Goal: Task Accomplishment & Management: Use online tool/utility

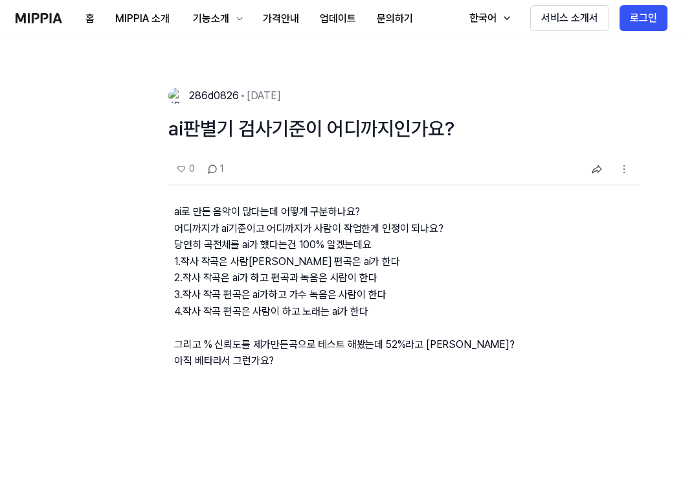
click at [44, 19] on img at bounding box center [39, 18] width 47 height 10
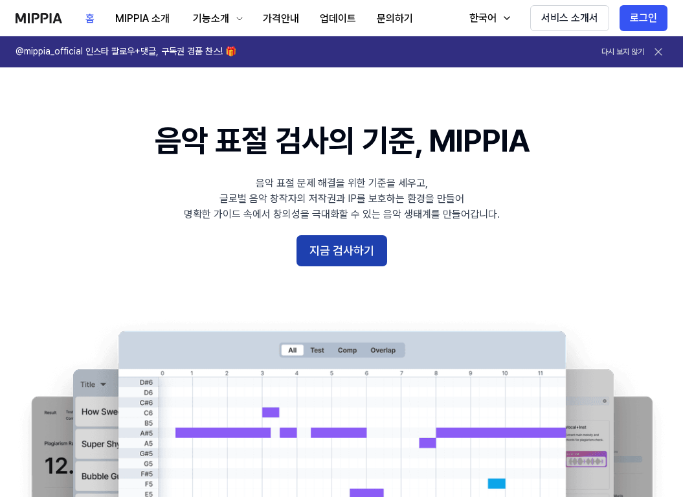
click at [346, 249] on button "지금 검사하기" at bounding box center [342, 250] width 91 height 31
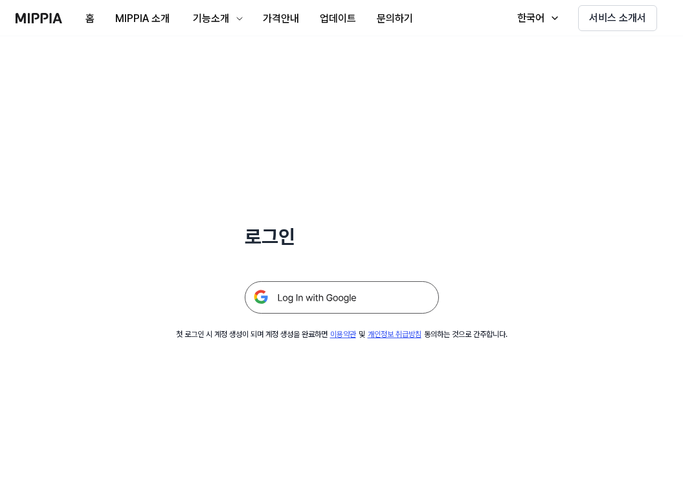
click at [341, 305] on img at bounding box center [342, 297] width 194 height 32
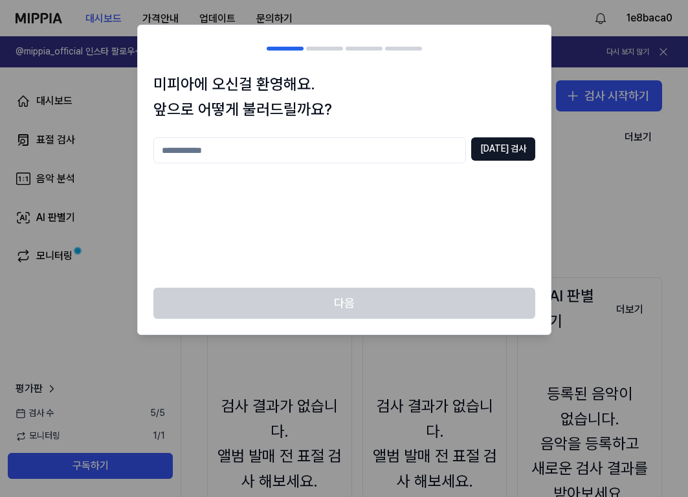
click at [375, 157] on input "text" at bounding box center [309, 150] width 313 height 26
type input "*"
type input "*****"
click at [508, 152] on button "[DATE] 검사" at bounding box center [503, 148] width 64 height 23
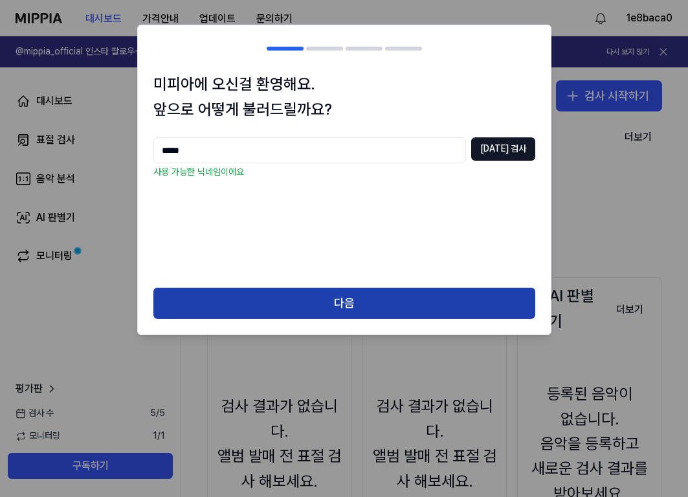
click at [409, 295] on button "다음" at bounding box center [344, 302] width 382 height 31
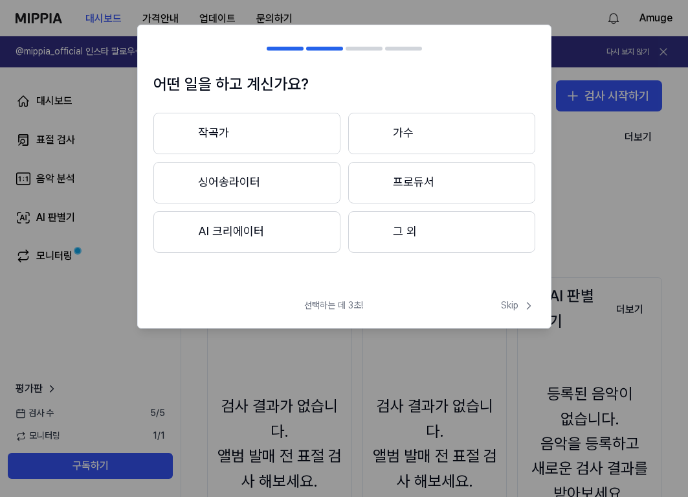
click at [281, 120] on button "작곡가" at bounding box center [246, 133] width 187 height 41
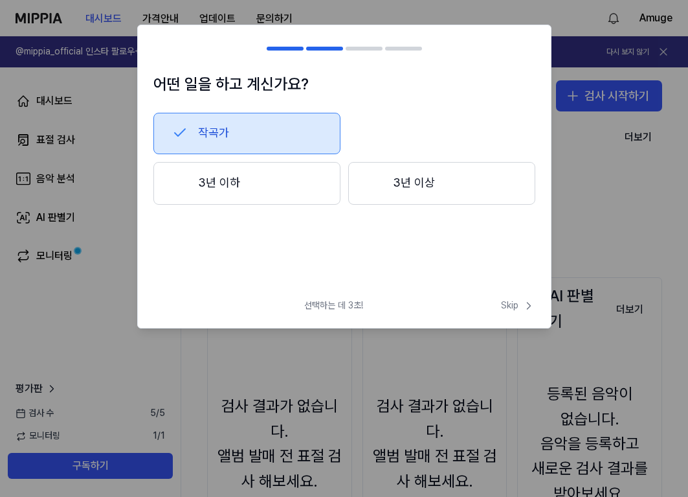
click at [288, 125] on button "작곡가" at bounding box center [246, 133] width 187 height 41
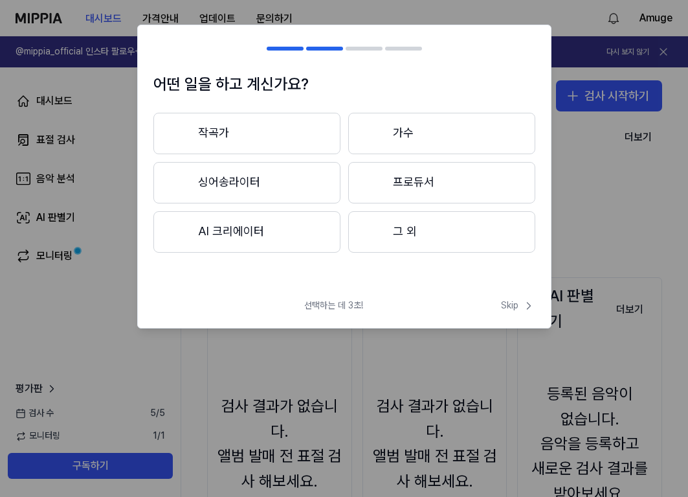
click at [483, 238] on button "그 외" at bounding box center [441, 231] width 187 height 41
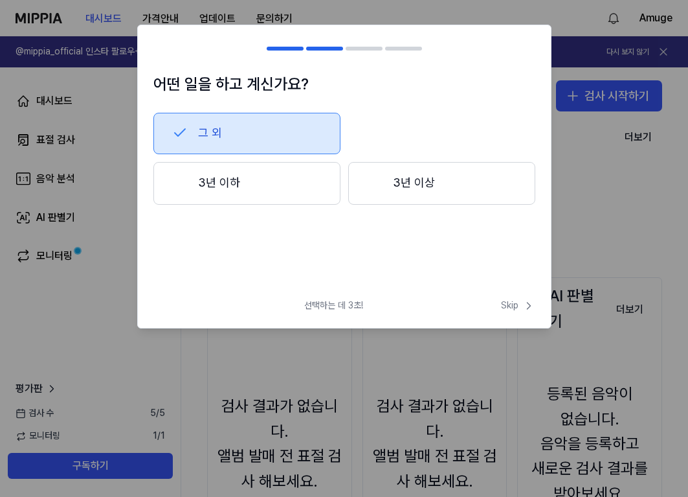
click at [295, 176] on button "3년 이하" at bounding box center [246, 183] width 187 height 43
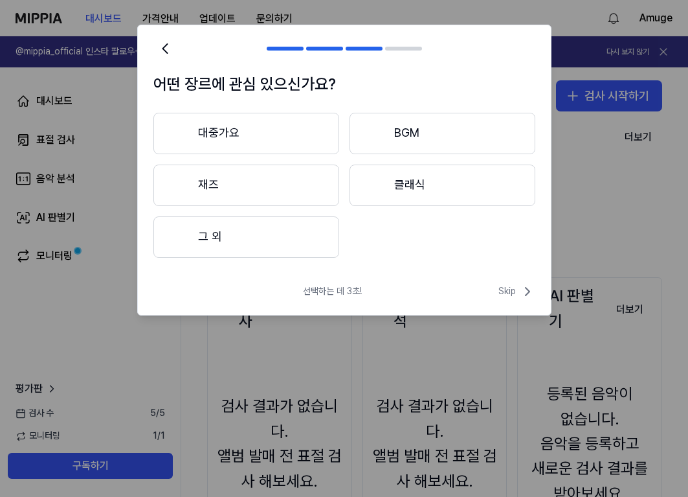
click at [406, 143] on button "BGM" at bounding box center [443, 133] width 186 height 41
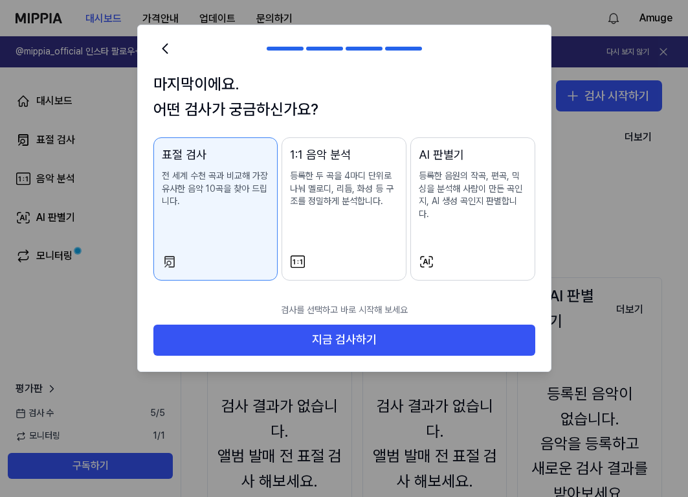
click at [465, 254] on div at bounding box center [473, 262] width 108 height 16
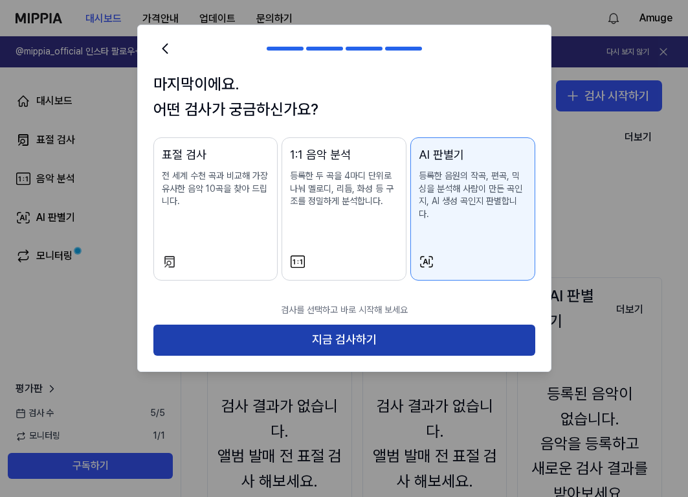
click at [441, 324] on button "지금 검사하기" at bounding box center [344, 339] width 382 height 31
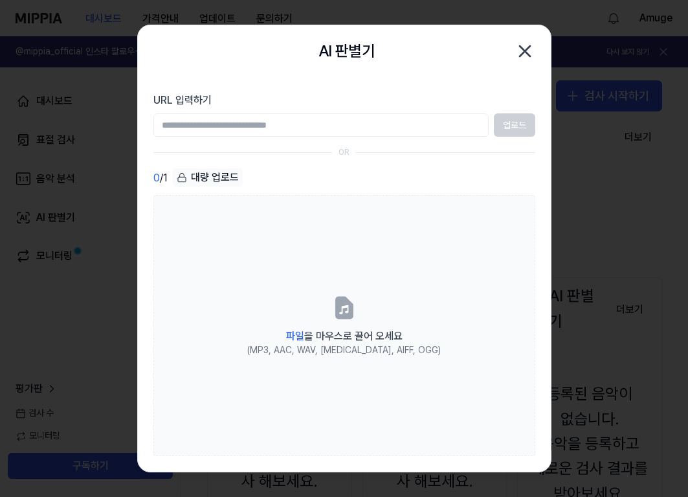
click at [342, 125] on input "URL 입력하기" at bounding box center [320, 124] width 335 height 23
paste input "**********"
type input "**********"
click at [499, 126] on button "업로드" at bounding box center [514, 124] width 41 height 23
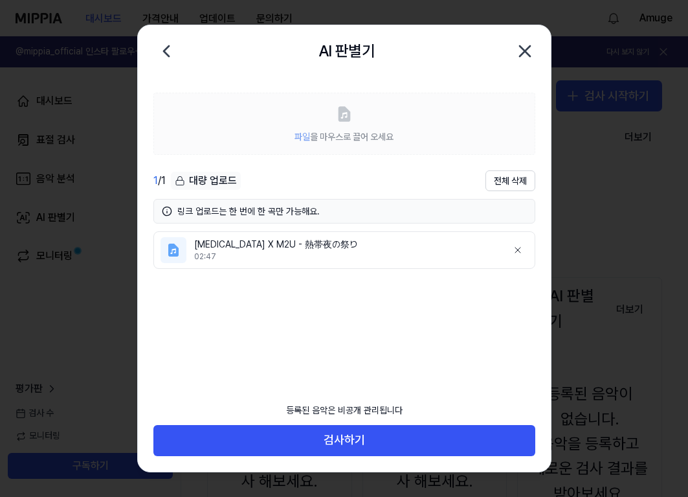
drag, startPoint x: 339, startPoint y: 256, endPoint x: 341, endPoint y: 293, distance: 37.0
click at [344, 267] on li "Pica X M2U - 熱帯夜の祭り 02:47" at bounding box center [344, 250] width 382 height 38
click at [341, 293] on ul "Pica X M2U - 熱帯夜の祭り 02:47" at bounding box center [344, 309] width 382 height 157
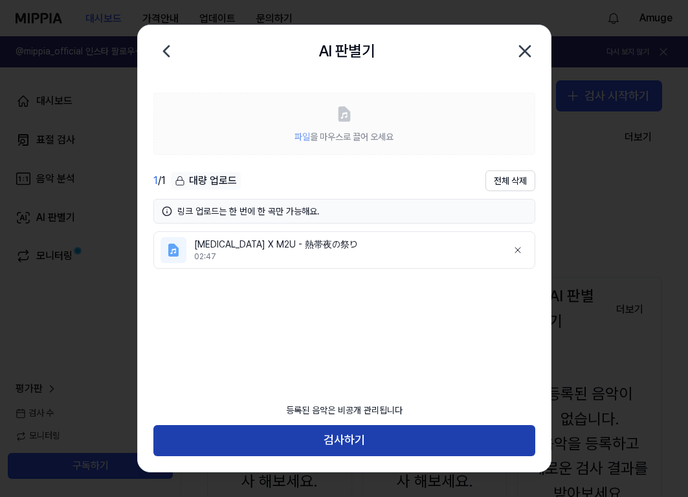
click at [390, 443] on button "검사하기" at bounding box center [344, 440] width 382 height 31
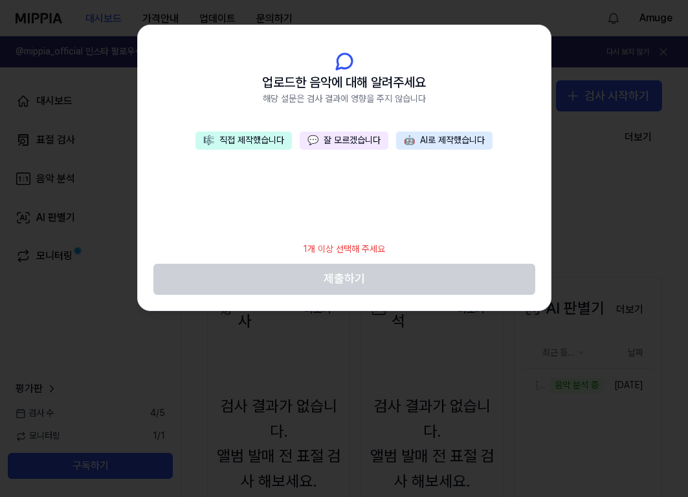
click at [335, 137] on button "💬 잘 모르겠습니다" at bounding box center [344, 140] width 89 height 18
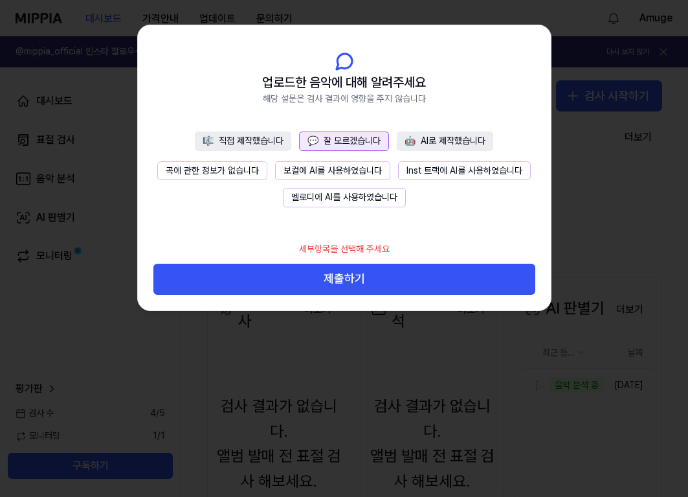
click at [258, 171] on button "곡에 관한 정보가 없습니다" at bounding box center [212, 170] width 110 height 19
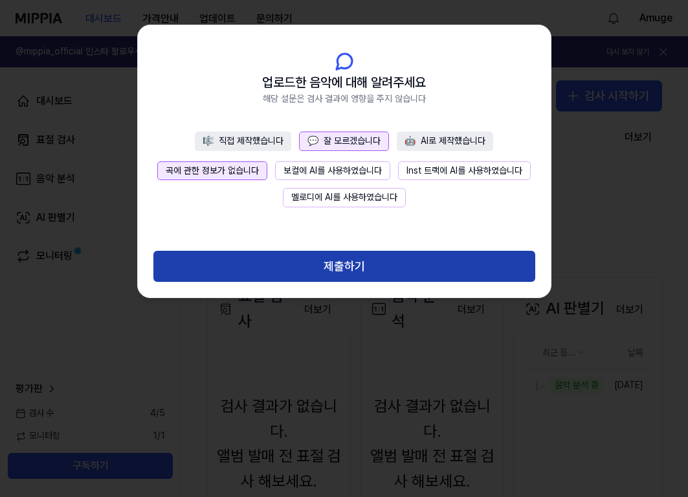
click at [319, 256] on button "제출하기" at bounding box center [344, 266] width 382 height 31
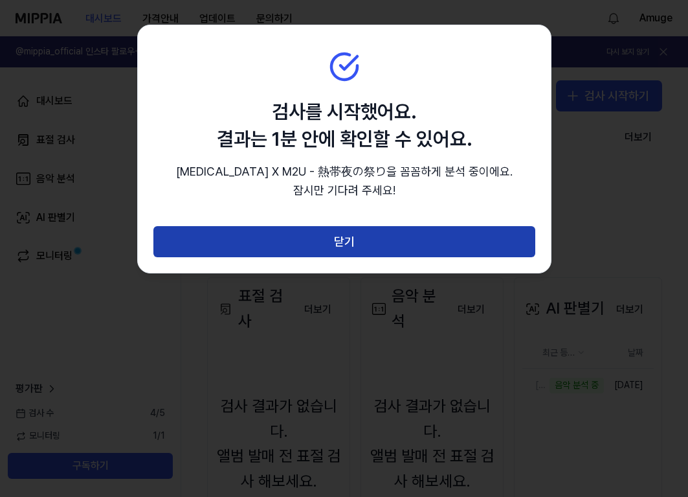
click at [316, 248] on button "닫기" at bounding box center [344, 241] width 382 height 31
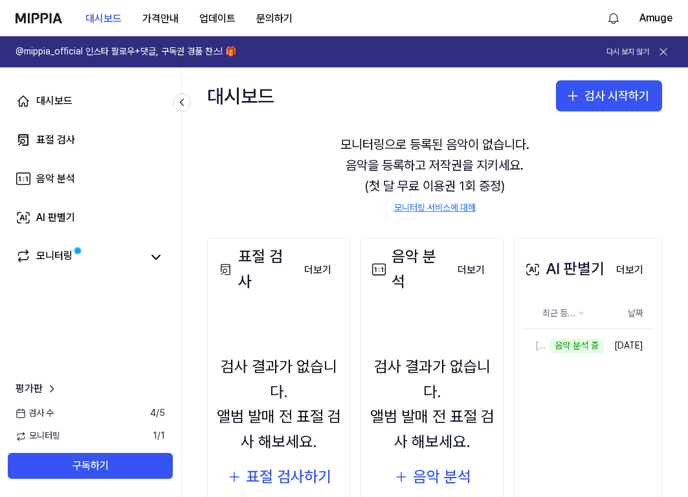
scroll to position [129, 0]
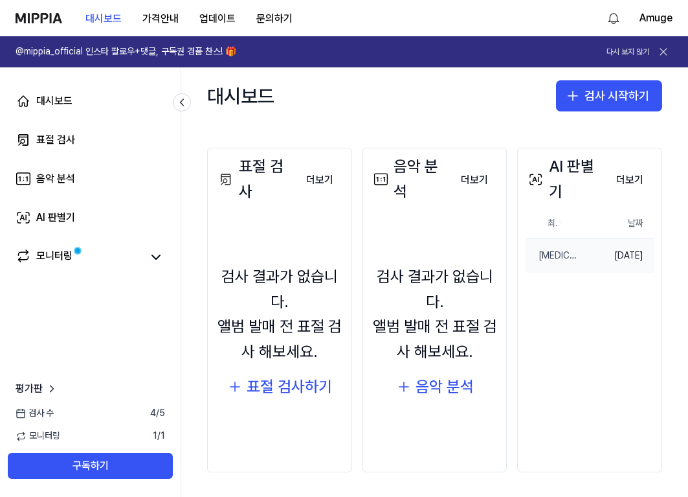
click at [616, 259] on td "2025.10.08." at bounding box center [617, 256] width 74 height 34
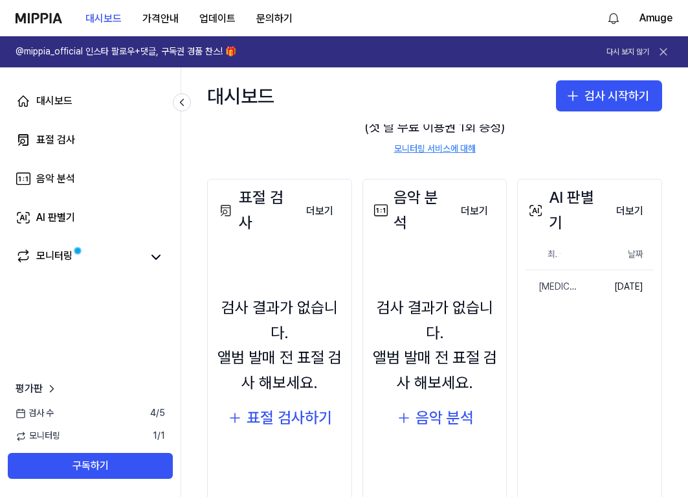
scroll to position [66, 0]
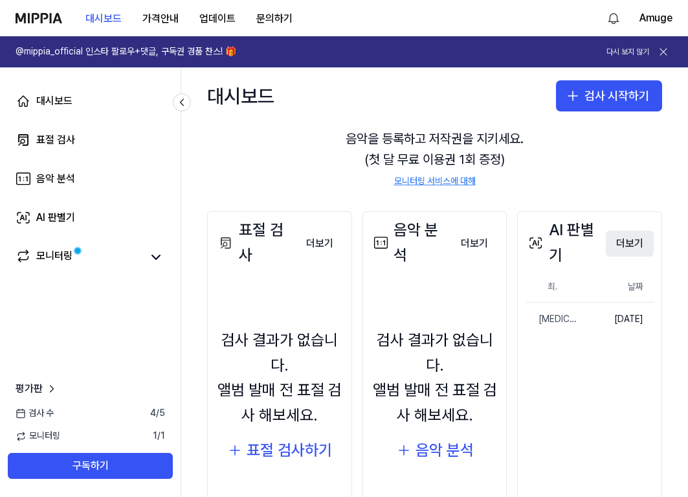
click at [614, 236] on button "더보기" at bounding box center [630, 243] width 48 height 26
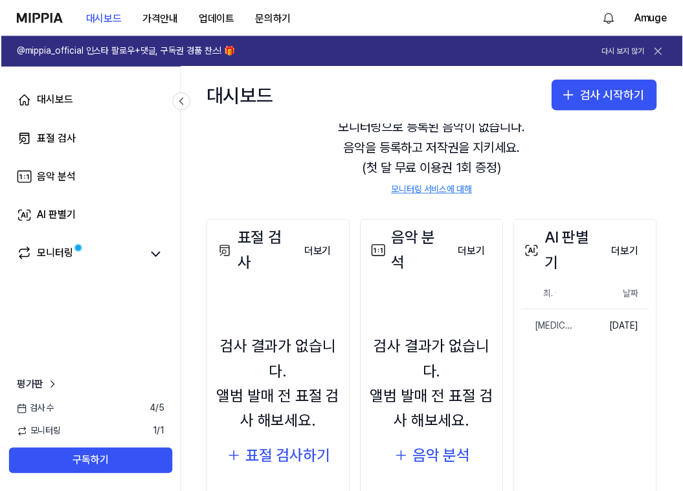
scroll to position [131, 0]
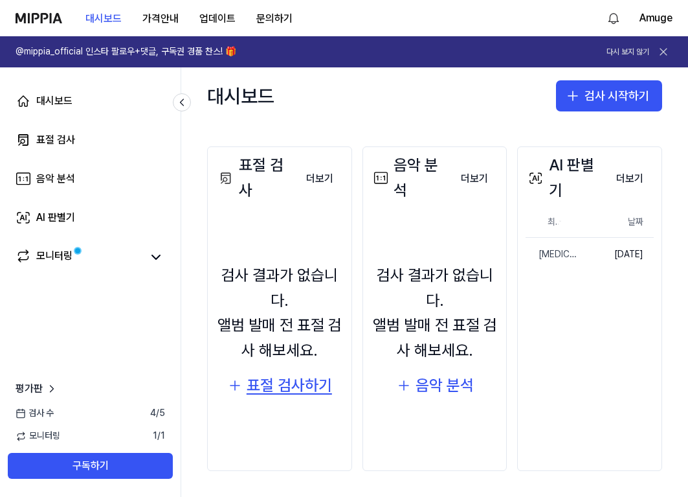
click at [300, 393] on div "표절 검사하기" at bounding box center [289, 385] width 85 height 25
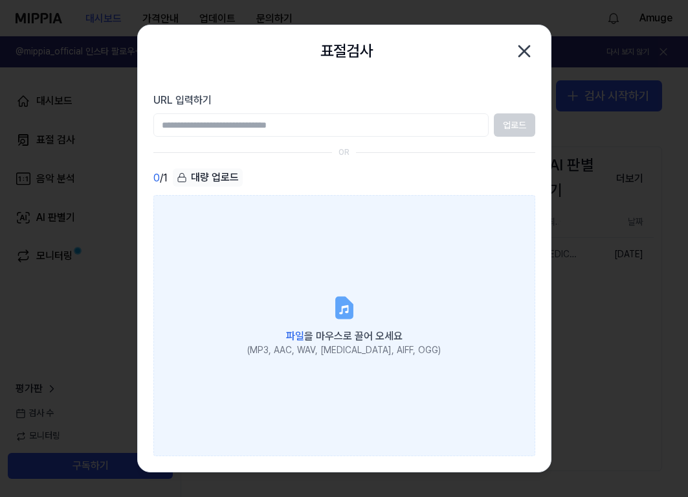
click at [328, 214] on label "파일 을 마우스로 끌어 오세요 (MP3, AAC, WAV, FLAC, AIFF, OGG)" at bounding box center [344, 325] width 382 height 261
click at [0, 0] on input "파일 을 마우스로 끌어 오세요 (MP3, AAC, WAV, FLAC, AIFF, OGG)" at bounding box center [0, 0] width 0 height 0
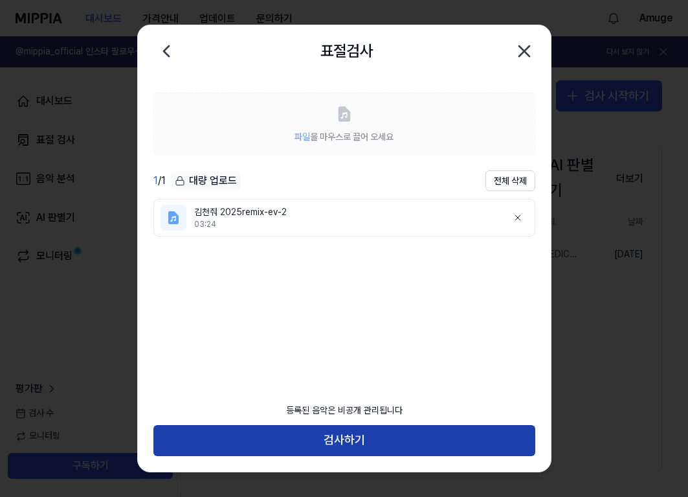
click at [429, 440] on button "검사하기" at bounding box center [344, 440] width 382 height 31
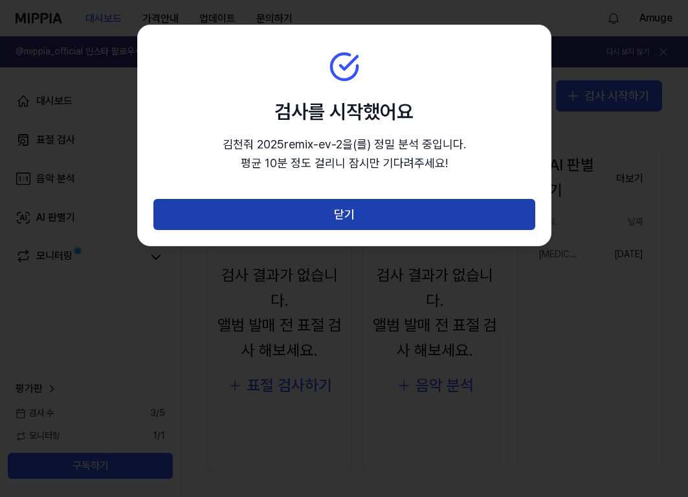
click at [391, 212] on button "닫기" at bounding box center [344, 214] width 382 height 31
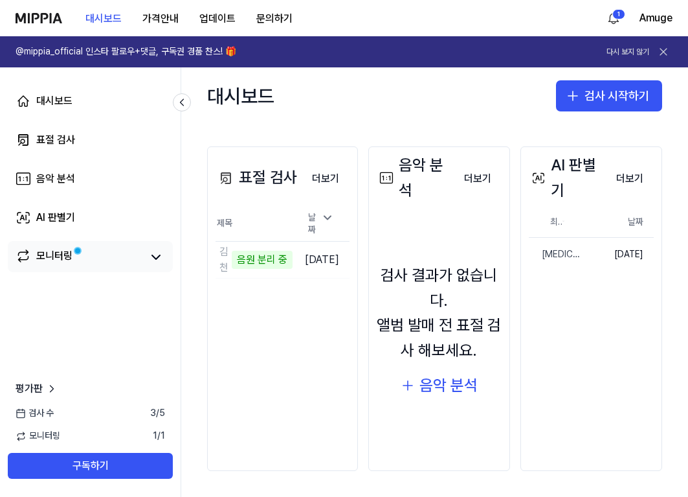
click at [82, 253] on span at bounding box center [78, 251] width 8 height 8
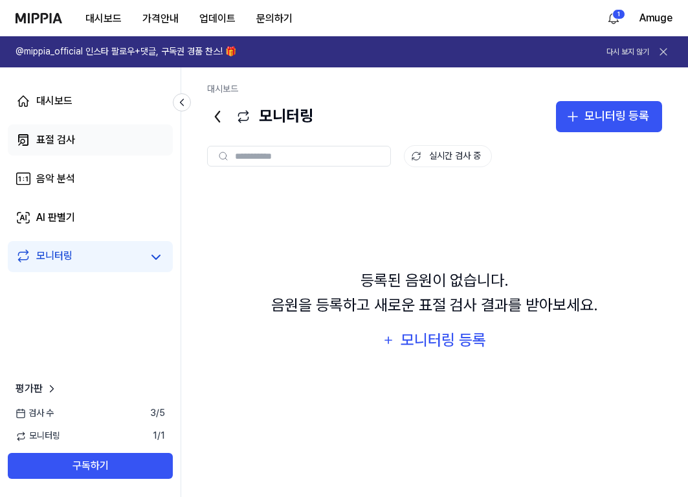
click at [117, 137] on link "표절 검사" at bounding box center [90, 139] width 165 height 31
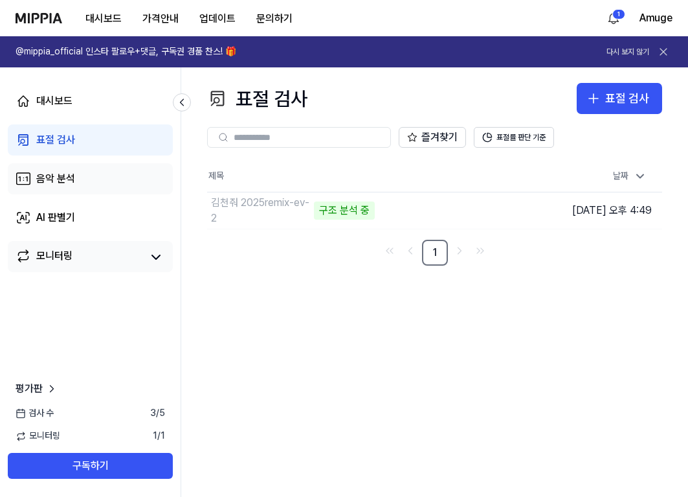
click at [95, 180] on link "음악 분석" at bounding box center [90, 178] width 165 height 31
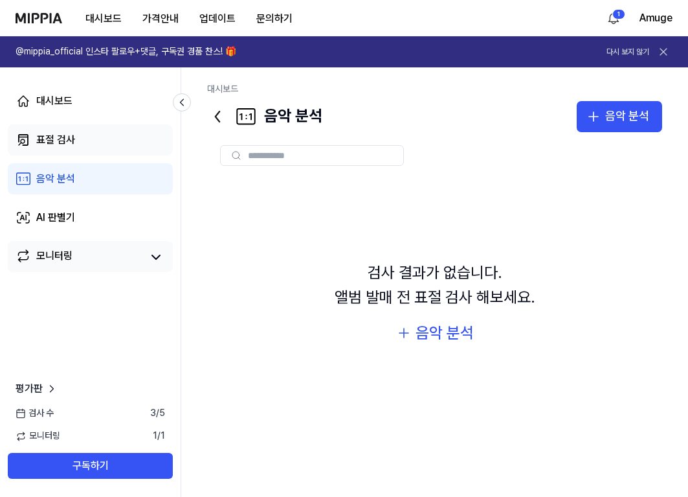
click at [91, 133] on link "표절 검사" at bounding box center [90, 139] width 165 height 31
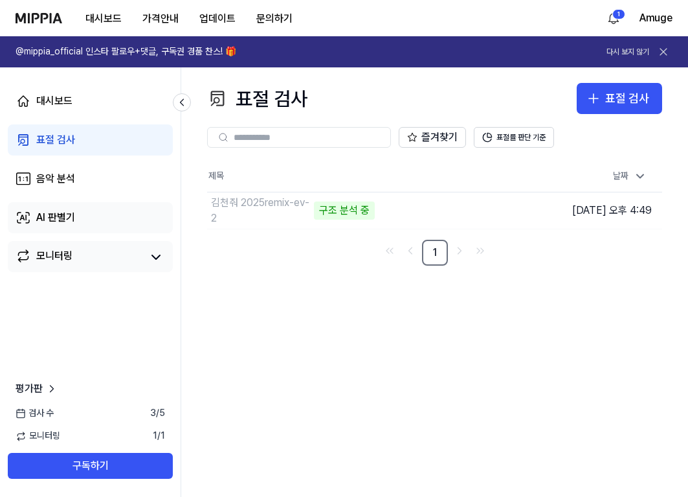
click at [99, 218] on link "AI 판별기" at bounding box center [90, 217] width 165 height 31
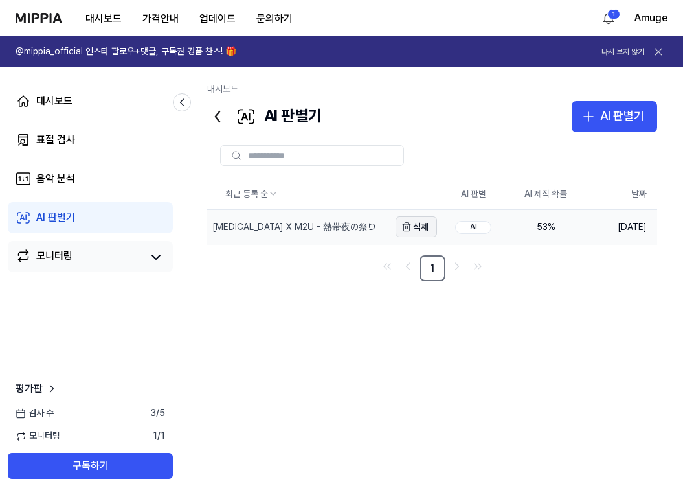
click at [421, 226] on button "삭제" at bounding box center [416, 226] width 41 height 21
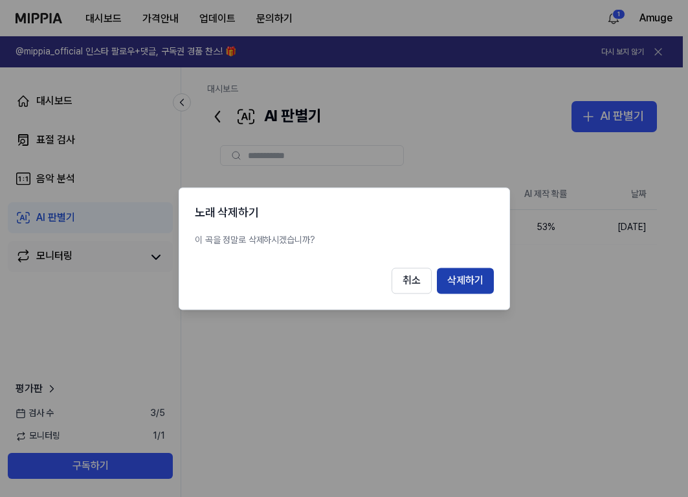
click at [454, 284] on button "삭제하기" at bounding box center [465, 280] width 57 height 26
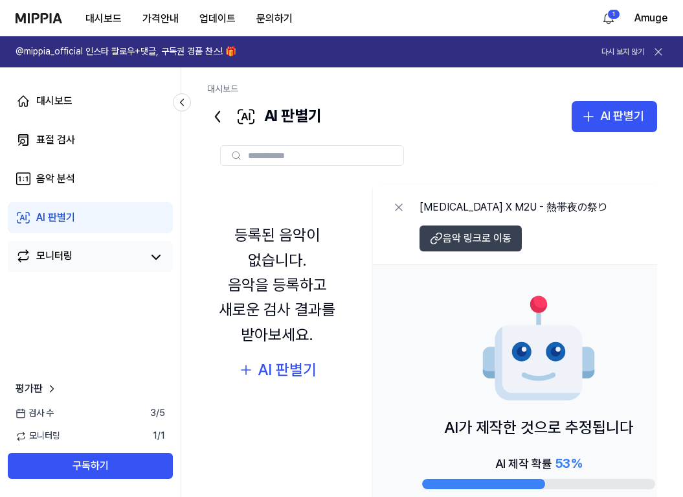
click at [489, 247] on button "음악 링크로 이동" at bounding box center [471, 238] width 102 height 26
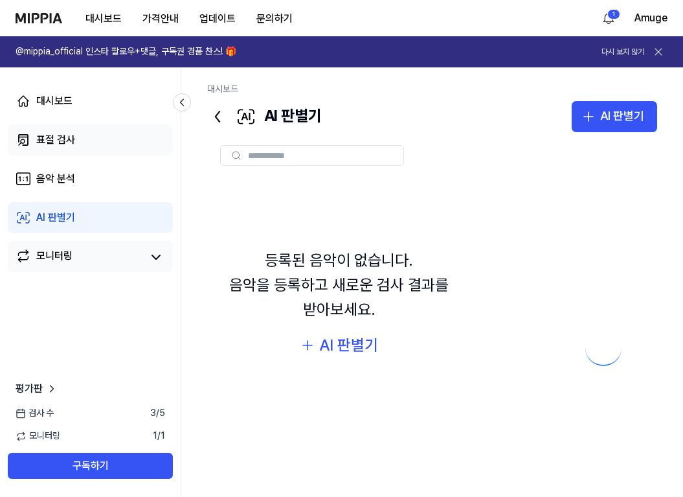
click at [96, 152] on link "표절 검사" at bounding box center [90, 139] width 165 height 31
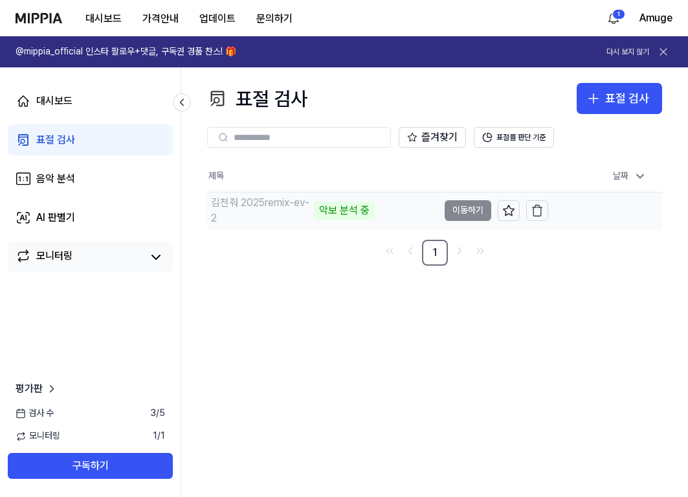
click at [451, 213] on td "김천줘 2025remix-ev-2 악보 분석 중 이동하기" at bounding box center [377, 210] width 341 height 36
click at [473, 210] on td "김천줘 2025remix-ev-2 8% 이동하기" at bounding box center [377, 210] width 341 height 36
click at [427, 205] on div "김천줘 2025remix-ev-2" at bounding box center [322, 210] width 231 height 36
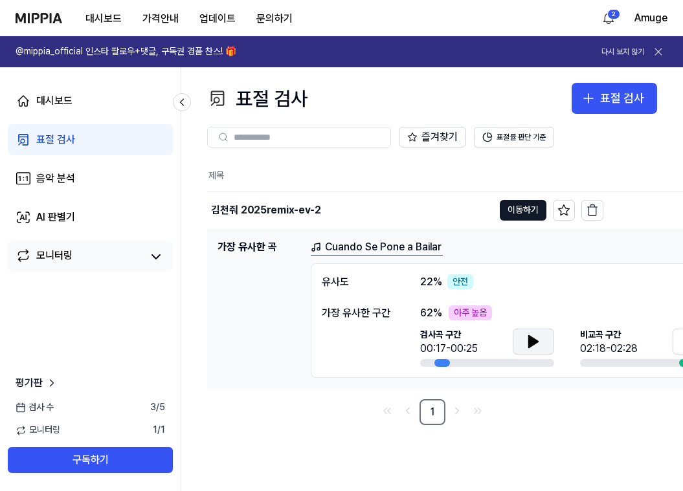
click at [529, 341] on icon at bounding box center [533, 342] width 9 height 12
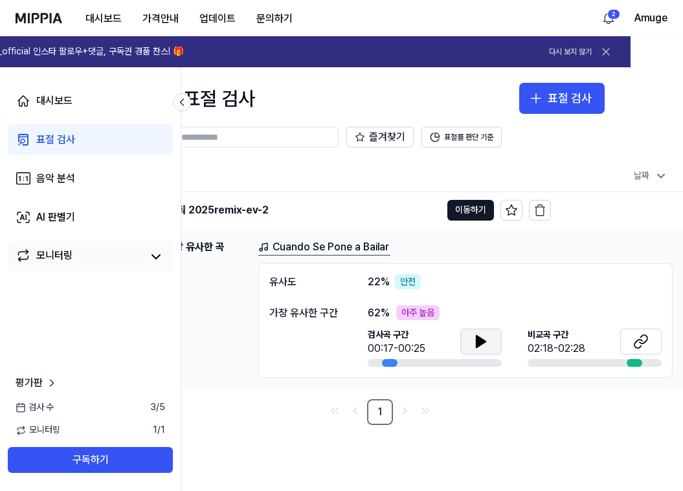
click at [588, 358] on div "비교곡 구간 02:18-02:28" at bounding box center [595, 348] width 134 height 39
click at [600, 361] on div at bounding box center [595, 363] width 134 height 8
click at [633, 366] on div at bounding box center [635, 363] width 16 height 8
click at [631, 363] on div at bounding box center [635, 363] width 16 height 8
click at [638, 345] on icon at bounding box center [641, 342] width 16 height 16
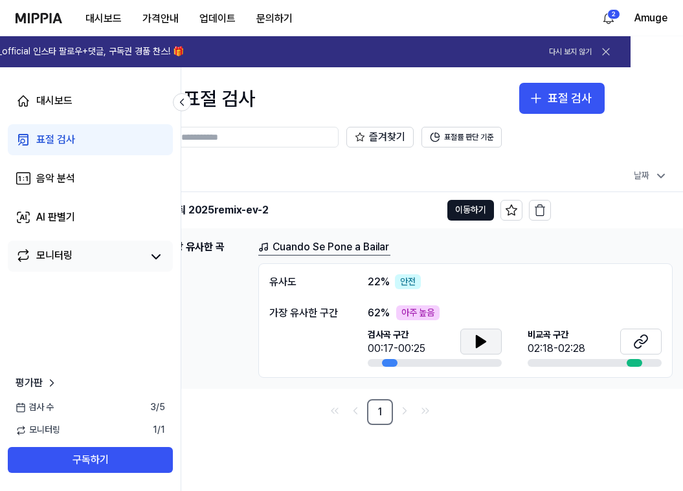
click at [469, 343] on button at bounding box center [480, 342] width 41 height 26
